Goal: Navigation & Orientation: Find specific page/section

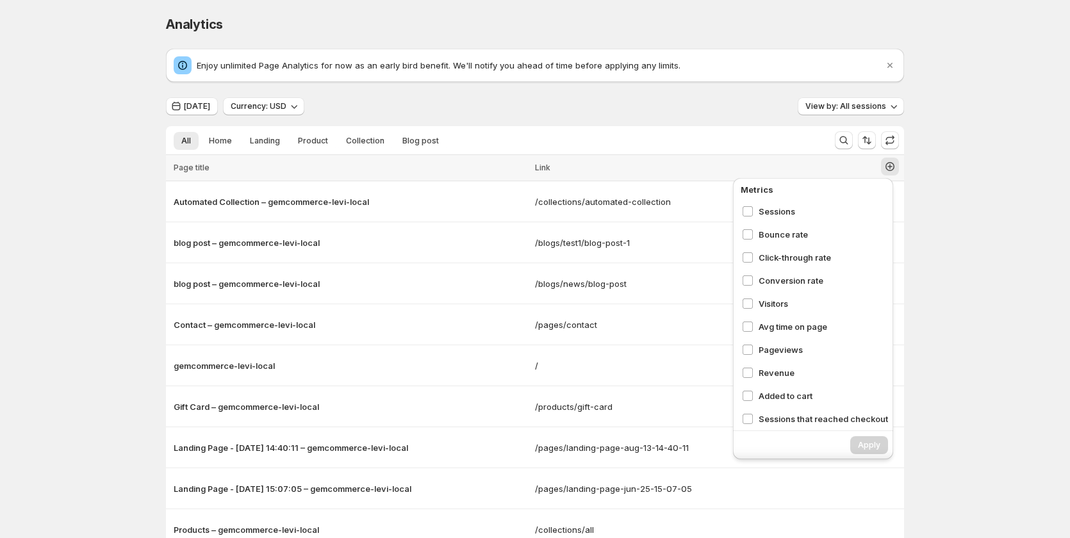
click at [132, 195] on div "Analytics. This page is ready Analytics Enjoy unlimited Page Analytics for now …" at bounding box center [535, 344] width 1070 height 689
